Goal: Answer question/provide support: Share knowledge or assist other users

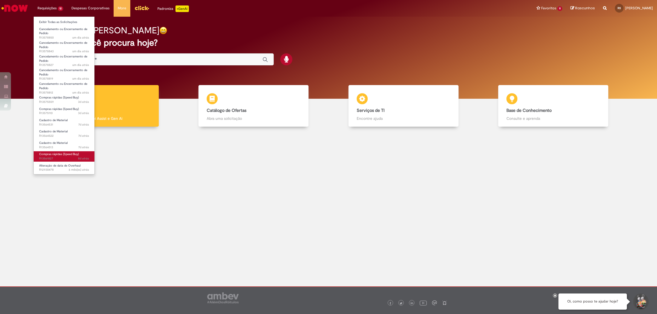
click at [50, 158] on span "8d atrás 8 dias atrás R13561827" at bounding box center [64, 159] width 50 height 4
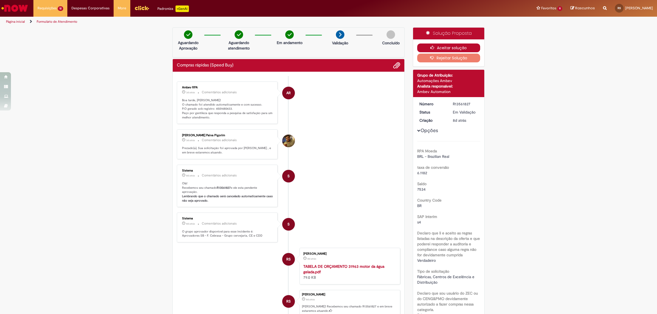
click at [446, 47] on button "Aceitar solução" at bounding box center [448, 48] width 63 height 9
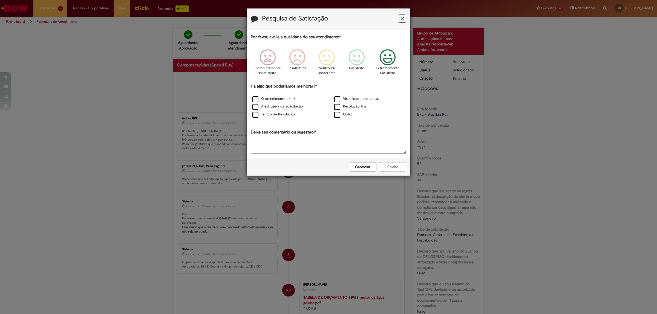
click at [390, 56] on icon "Feedback" at bounding box center [387, 57] width 21 height 16
click at [254, 99] on label "O atendimento em si" at bounding box center [273, 98] width 43 height 5
click at [388, 168] on button "Enviar" at bounding box center [392, 166] width 27 height 9
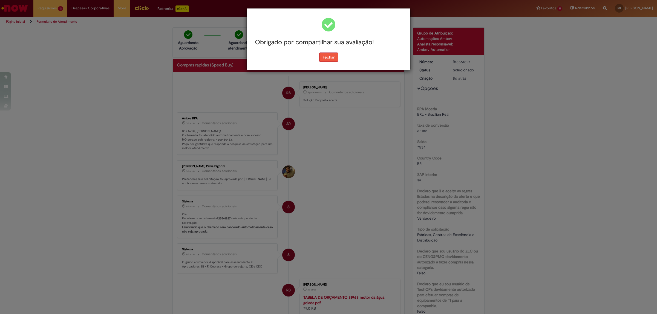
click at [321, 56] on button "Fechar" at bounding box center [328, 57] width 19 height 9
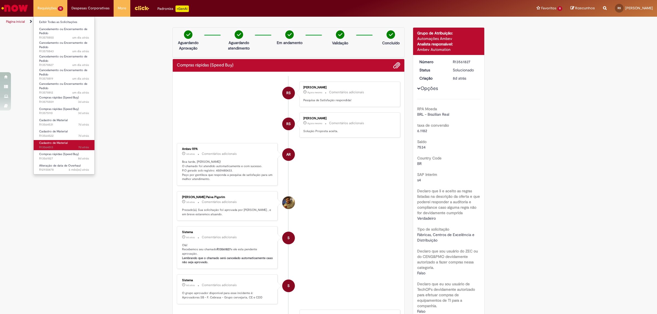
click at [51, 146] on span "7d atrás 7 dias atrás R13564513" at bounding box center [64, 147] width 50 height 4
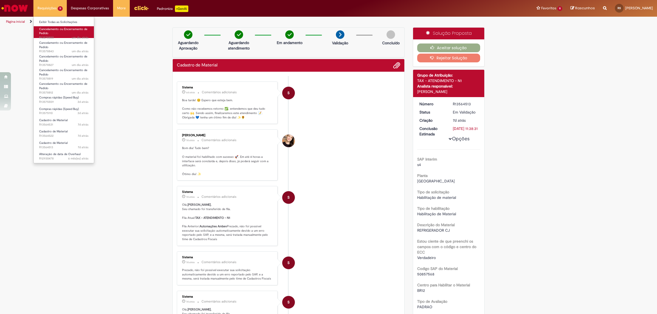
click at [56, 31] on link "Cancelamento ou Encerramento de Pedido um dia atrás um dia atrás R13578850" at bounding box center [64, 32] width 60 height 12
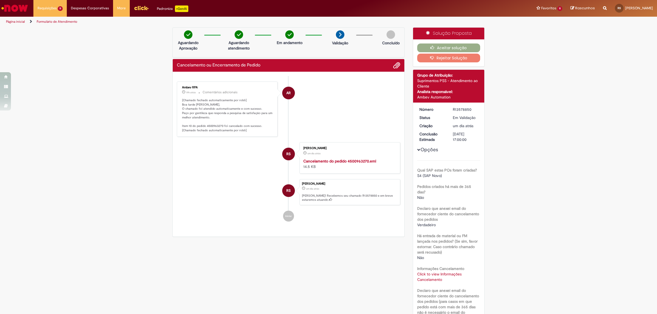
click at [429, 273] on link "Click to view Informações Cancelamento" at bounding box center [439, 277] width 44 height 10
drag, startPoint x: 435, startPoint y: 255, endPoint x: 456, endPoint y: 256, distance: 20.6
click at [456, 256] on td "4500963270" at bounding box center [450, 255] width 36 height 10
copy td "4500963270"
click at [452, 45] on button "Aceitar solução" at bounding box center [448, 48] width 63 height 9
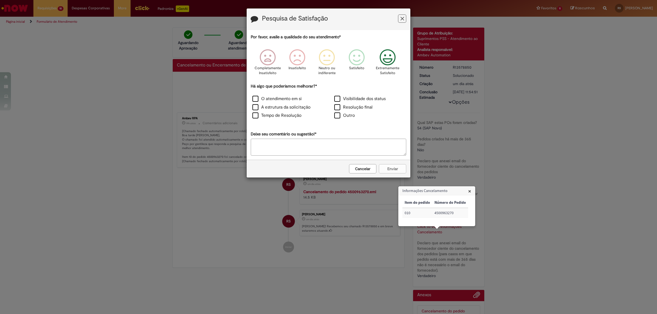
click at [387, 53] on icon "Feedback" at bounding box center [387, 57] width 21 height 16
click at [255, 100] on label "O atendimento em si" at bounding box center [276, 99] width 49 height 6
click at [389, 168] on button "Enviar" at bounding box center [392, 168] width 27 height 9
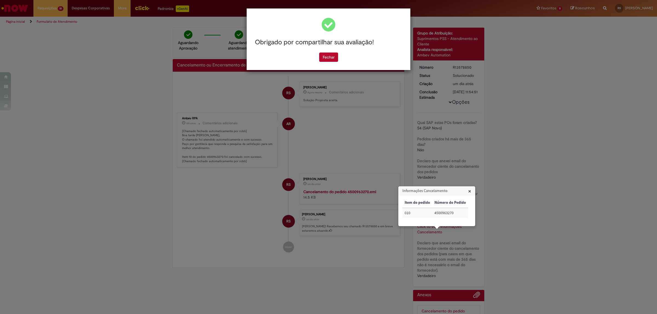
click at [325, 50] on div "Obrigado por compartilhar sua avaliação!" at bounding box center [328, 42] width 155 height 20
click at [325, 59] on button "Fechar" at bounding box center [328, 57] width 19 height 9
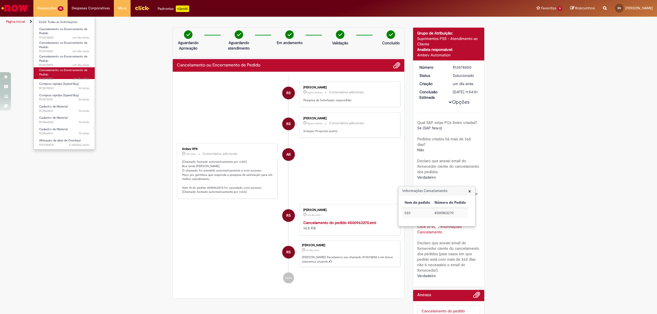
click at [54, 73] on link "Cancelamento ou Encerramento de Pedido um dia atrás um dia atrás R13578812" at bounding box center [64, 73] width 61 height 12
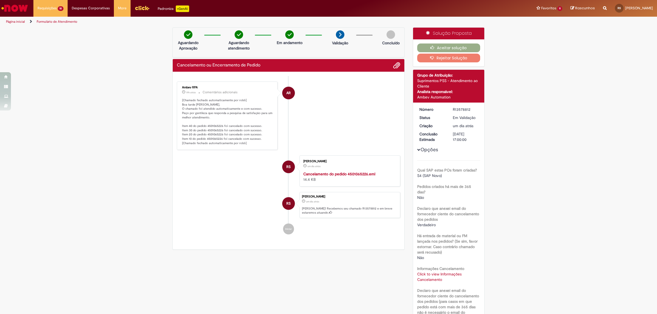
click at [430, 277] on div "Click to view Informações Cancelamento Click to view Informações Cancelamento" at bounding box center [448, 276] width 63 height 11
click at [423, 275] on link "Click to view Informações Cancelamento" at bounding box center [439, 277] width 44 height 10
drag, startPoint x: 434, startPoint y: 226, endPoint x: 456, endPoint y: 227, distance: 22.2
click at [456, 227] on td "4501065226" at bounding box center [450, 225] width 36 height 10
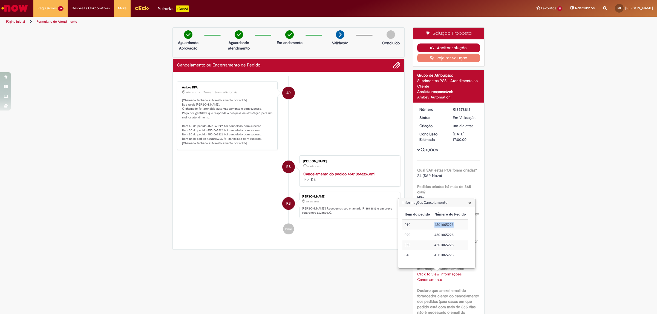
click at [463, 46] on button "Aceitar solução" at bounding box center [448, 48] width 63 height 9
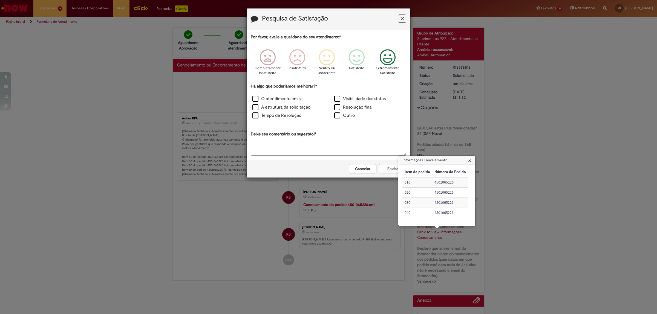
click at [389, 58] on icon "Feedback" at bounding box center [387, 57] width 21 height 16
click at [253, 99] on label "O atendimento em si" at bounding box center [276, 99] width 49 height 6
click at [383, 170] on button "Enviar" at bounding box center [392, 168] width 27 height 9
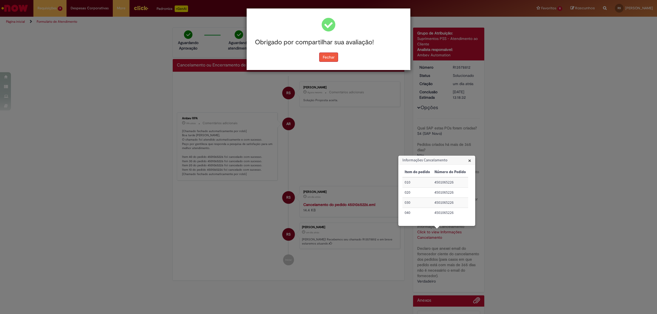
click at [326, 56] on button "Fechar" at bounding box center [328, 57] width 19 height 9
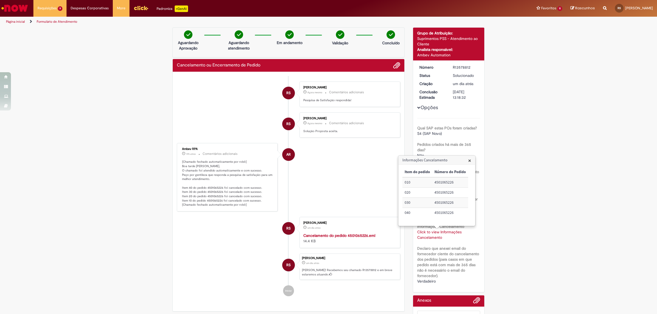
click at [470, 161] on span "×" at bounding box center [469, 160] width 3 height 7
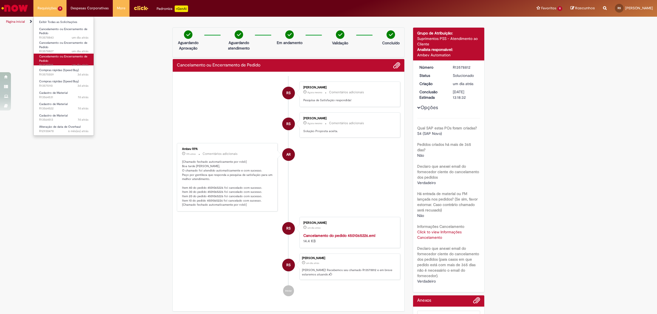
click at [53, 59] on link "Cancelamento ou Encerramento de Pedido um dia atrás um dia atrás R13578819" at bounding box center [64, 60] width 60 height 12
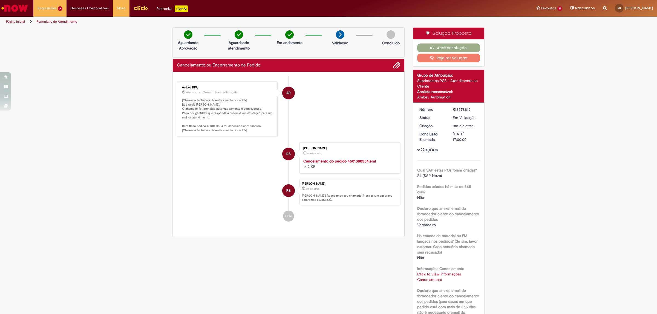
click at [435, 273] on link "Click to view Informações Cancelamento" at bounding box center [439, 277] width 44 height 10
drag, startPoint x: 435, startPoint y: 255, endPoint x: 455, endPoint y: 255, distance: 19.4
click at [455, 255] on td "4501080554" at bounding box center [450, 255] width 36 height 10
copy td "4501080554"
click at [442, 47] on button "Aceitar solução" at bounding box center [448, 48] width 63 height 9
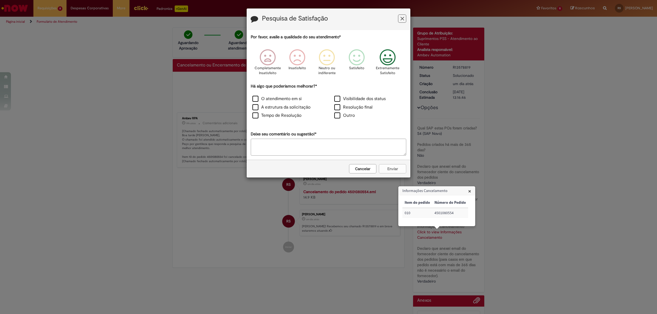
click at [386, 54] on icon "Feedback" at bounding box center [387, 57] width 21 height 16
click at [253, 99] on label "O atendimento em si" at bounding box center [276, 99] width 49 height 6
click at [397, 168] on button "Enviar" at bounding box center [392, 168] width 27 height 9
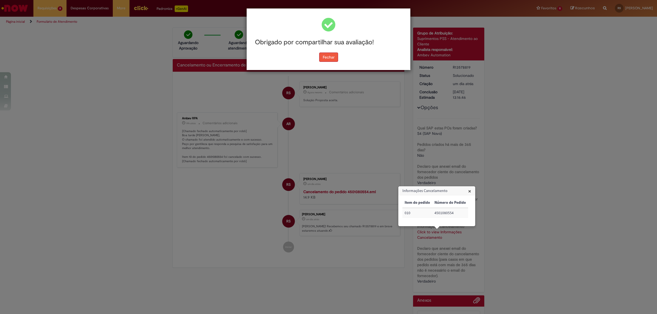
click at [335, 58] on button "Fechar" at bounding box center [328, 57] width 19 height 9
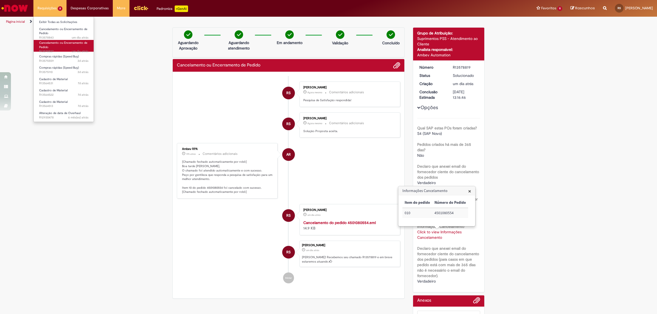
click at [49, 47] on link "Cancelamento ou Encerramento de Pedido um dia atrás um dia atrás R13578827" at bounding box center [64, 46] width 60 height 12
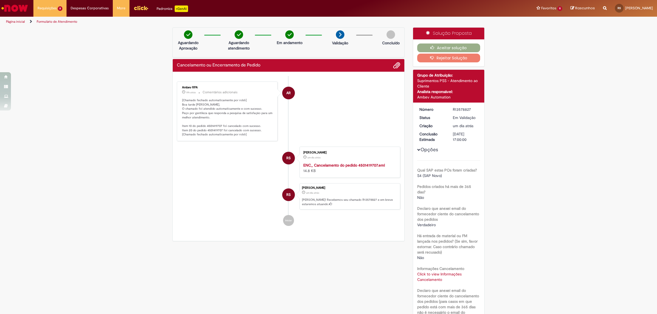
click at [432, 280] on link "Click to view Informações Cancelamento" at bounding box center [439, 277] width 44 height 10
drag, startPoint x: 434, startPoint y: 244, endPoint x: 456, endPoint y: 246, distance: 21.9
click at [456, 246] on td "4501419707" at bounding box center [450, 245] width 36 height 10
click at [445, 46] on button "Aceitar solução" at bounding box center [448, 48] width 63 height 9
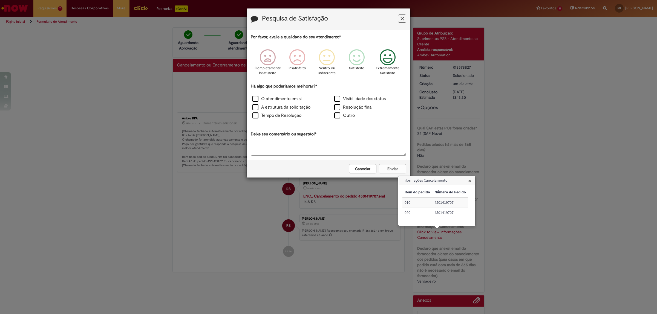
click at [389, 59] on icon "Feedback" at bounding box center [387, 57] width 21 height 16
click at [254, 99] on label "O atendimento em si" at bounding box center [276, 99] width 49 height 6
click at [392, 169] on button "Enviar" at bounding box center [392, 168] width 27 height 9
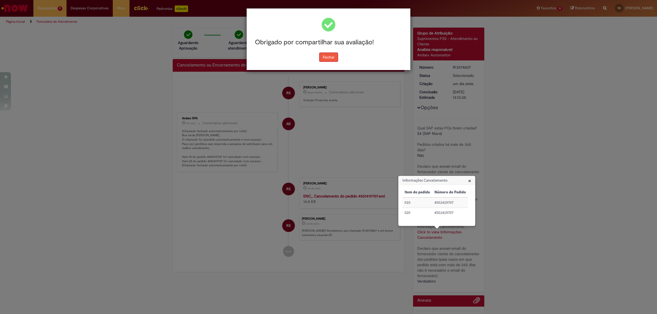
click at [325, 54] on button "Fechar" at bounding box center [328, 57] width 19 height 9
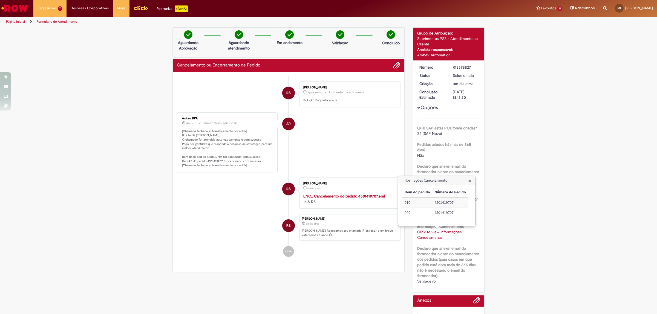
click at [469, 180] on span "×" at bounding box center [469, 180] width 3 height 7
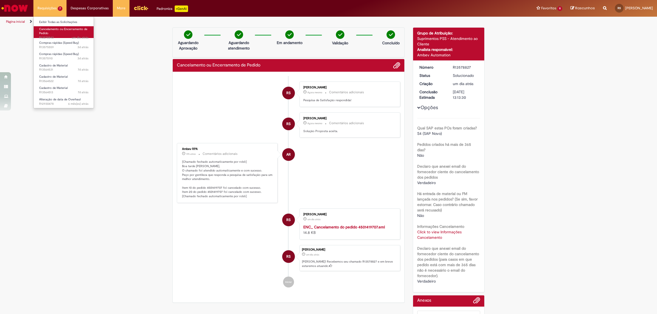
click at [51, 32] on link "Cancelamento ou Encerramento de Pedido um dia atrás um dia atrás R13578843" at bounding box center [64, 32] width 60 height 12
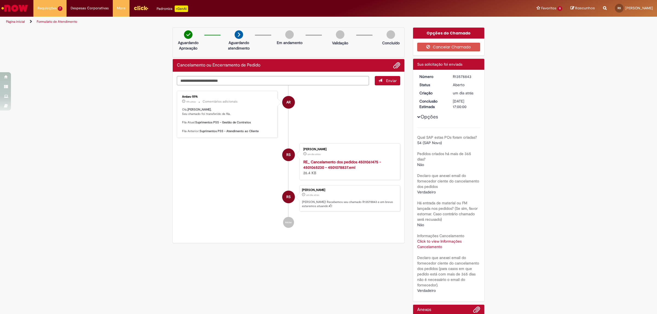
click at [429, 245] on link "Click to view Informações Cancelamento" at bounding box center [439, 244] width 44 height 10
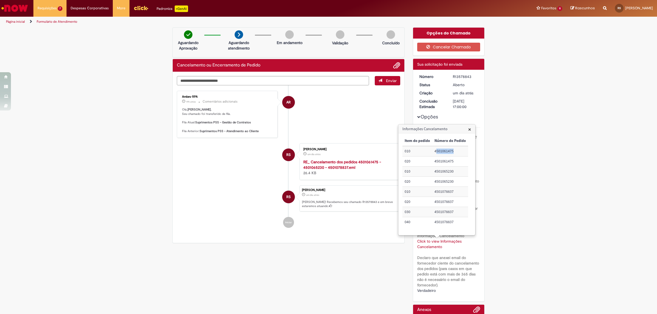
drag, startPoint x: 441, startPoint y: 151, endPoint x: 455, endPoint y: 152, distance: 14.0
click at [455, 152] on td "4501061475" at bounding box center [450, 151] width 36 height 10
drag, startPoint x: 434, startPoint y: 152, endPoint x: 456, endPoint y: 154, distance: 21.4
click at [456, 154] on td "4501061475" at bounding box center [450, 151] width 36 height 10
click at [433, 160] on td "4501061475" at bounding box center [450, 162] width 36 height 10
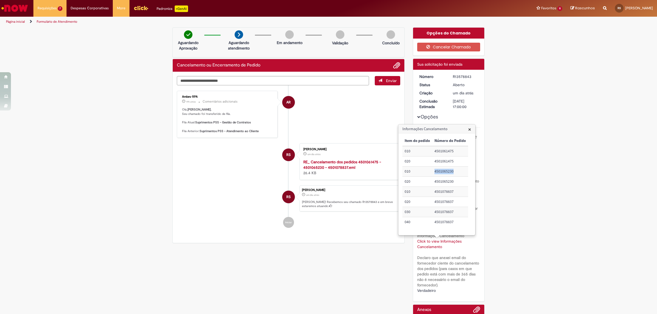
drag, startPoint x: 435, startPoint y: 170, endPoint x: 455, endPoint y: 171, distance: 20.0
click at [455, 171] on td "4501065230" at bounding box center [450, 172] width 36 height 10
copy td "4501065230"
drag, startPoint x: 435, startPoint y: 193, endPoint x: 456, endPoint y: 193, distance: 21.3
click at [456, 193] on td "4501078837" at bounding box center [450, 192] width 36 height 10
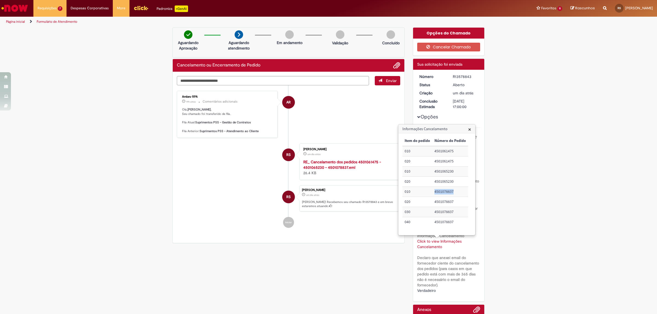
copy td "4501078837"
click at [470, 128] on span "×" at bounding box center [469, 129] width 3 height 7
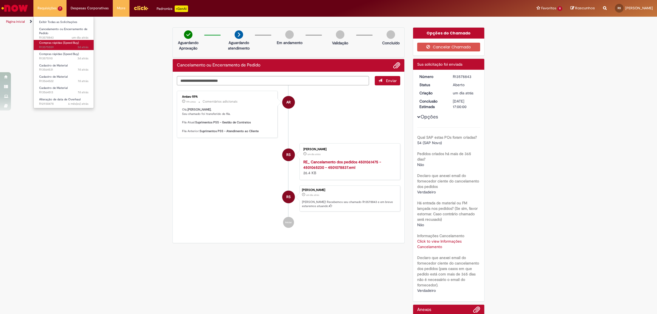
click at [56, 47] on span "3d atrás 3 dias atrás R13575559" at bounding box center [63, 47] width 49 height 4
